Goal: Go to known website: Access a specific website the user already knows

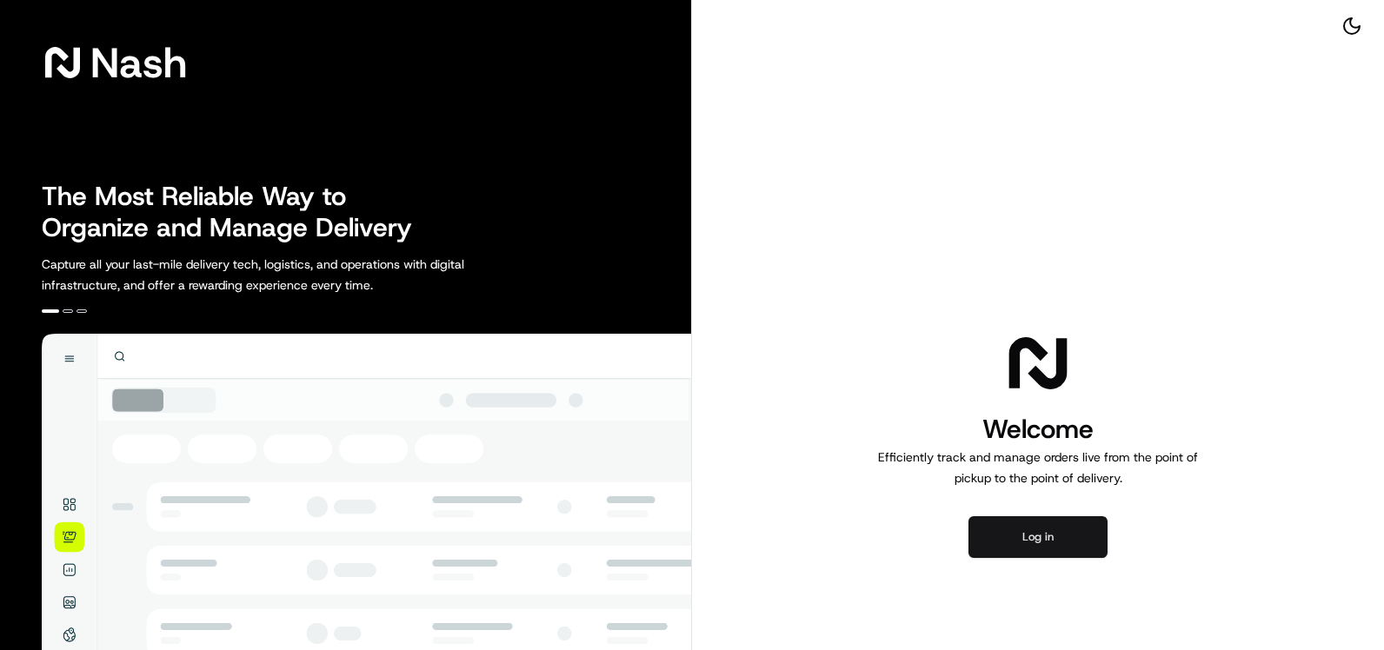
click at [1060, 526] on button "Log in" at bounding box center [1038, 538] width 139 height 42
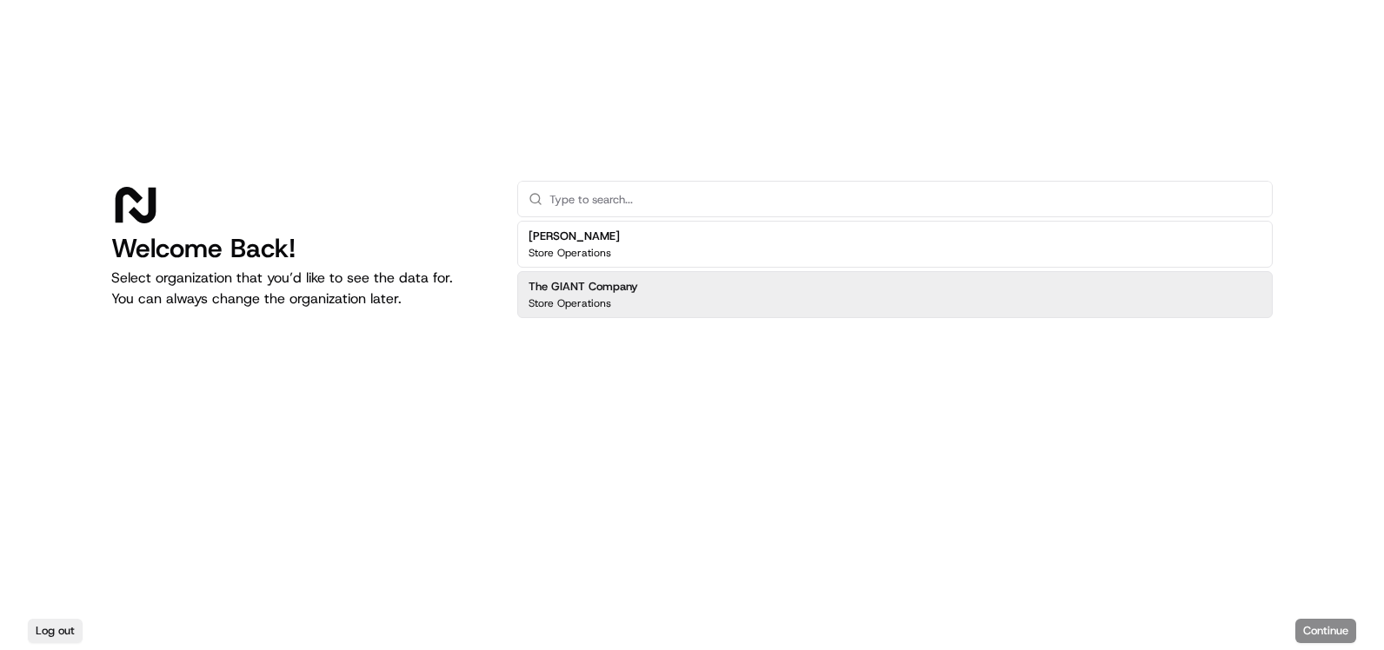
click at [666, 299] on div "The GIANT Company Store Operations" at bounding box center [895, 294] width 756 height 47
click at [1322, 633] on button "Continue" at bounding box center [1326, 631] width 61 height 24
